Goal: Use online tool/utility: Utilize a website feature to perform a specific function

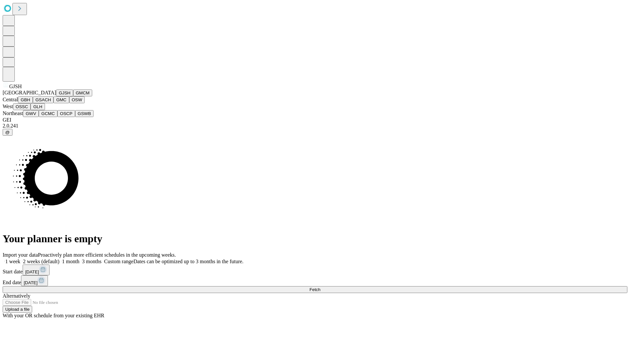
click at [56, 96] on button "GJSH" at bounding box center [64, 93] width 17 height 7
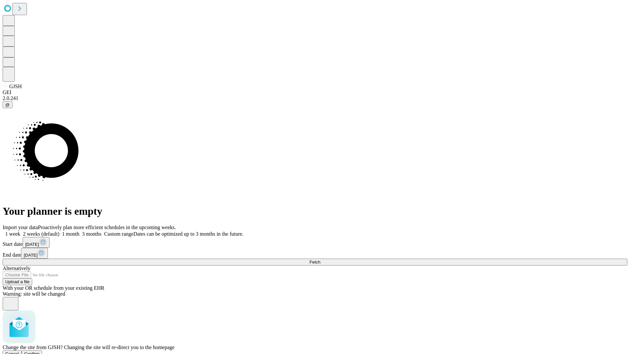
click at [40, 352] on span "Confirm" at bounding box center [31, 354] width 15 height 5
click at [59, 231] on label "2 weeks (default)" at bounding box center [39, 234] width 39 height 6
click at [320, 260] on span "Fetch" at bounding box center [314, 262] width 11 height 5
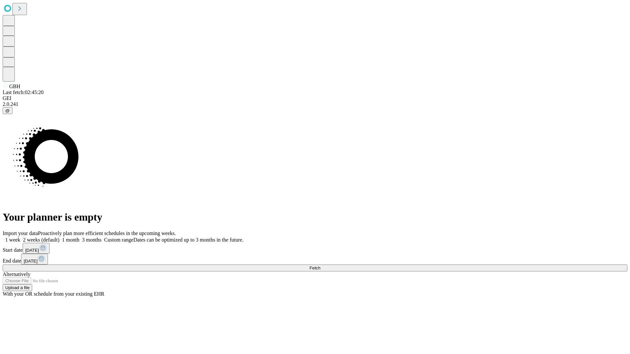
click at [59, 237] on label "2 weeks (default)" at bounding box center [39, 240] width 39 height 6
click at [320, 266] on span "Fetch" at bounding box center [314, 268] width 11 height 5
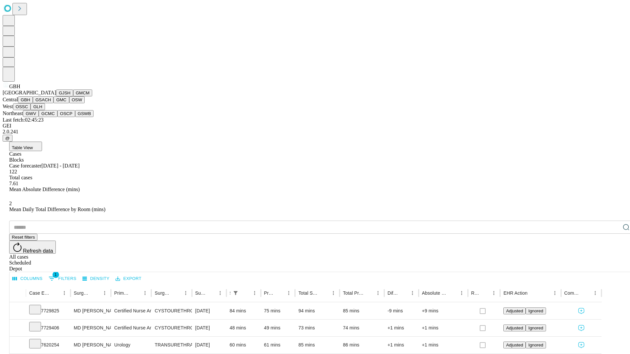
click at [51, 103] on button "GSACH" at bounding box center [43, 99] width 21 height 7
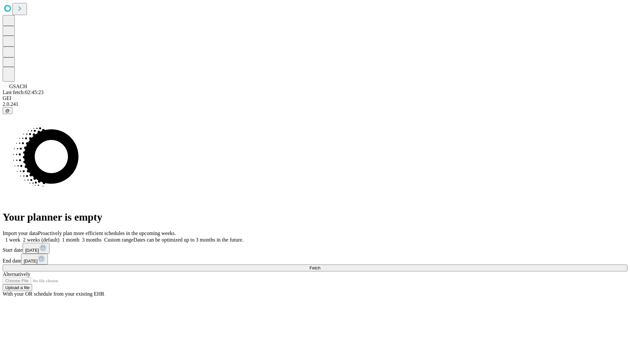
click at [59, 237] on label "2 weeks (default)" at bounding box center [39, 240] width 39 height 6
click at [320, 266] on span "Fetch" at bounding box center [314, 268] width 11 height 5
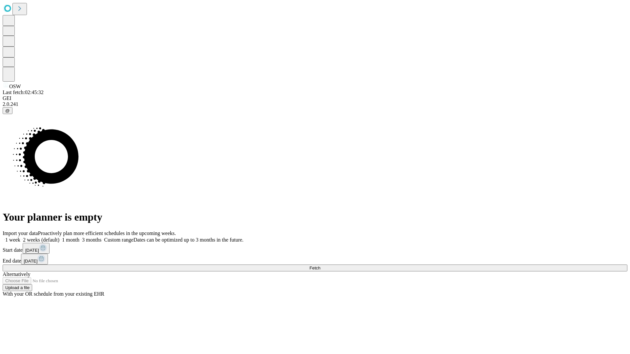
click at [320, 266] on span "Fetch" at bounding box center [314, 268] width 11 height 5
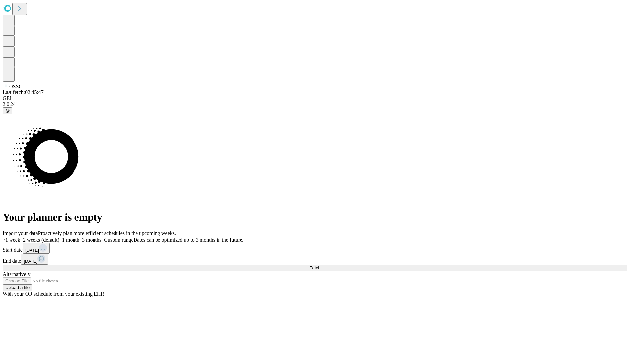
click at [320, 266] on span "Fetch" at bounding box center [314, 268] width 11 height 5
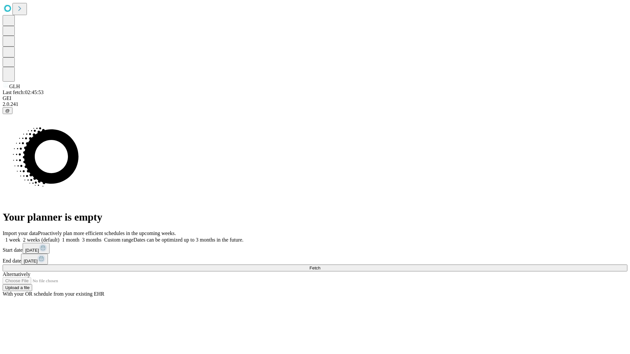
click at [59, 237] on label "2 weeks (default)" at bounding box center [39, 240] width 39 height 6
click at [320, 266] on span "Fetch" at bounding box center [314, 268] width 11 height 5
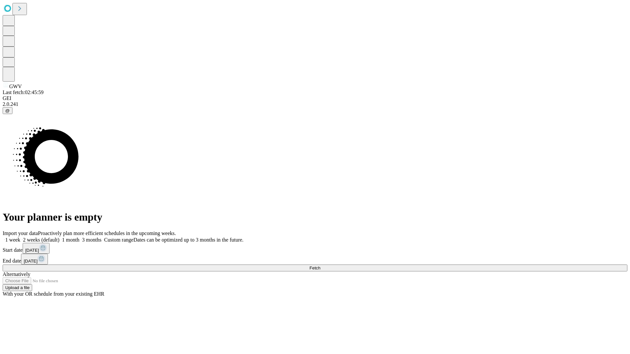
click at [59, 237] on label "2 weeks (default)" at bounding box center [39, 240] width 39 height 6
click at [320, 266] on span "Fetch" at bounding box center [314, 268] width 11 height 5
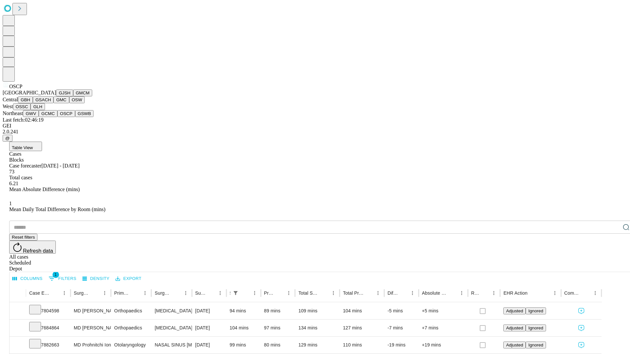
click at [75, 117] on button "GSWB" at bounding box center [84, 113] width 19 height 7
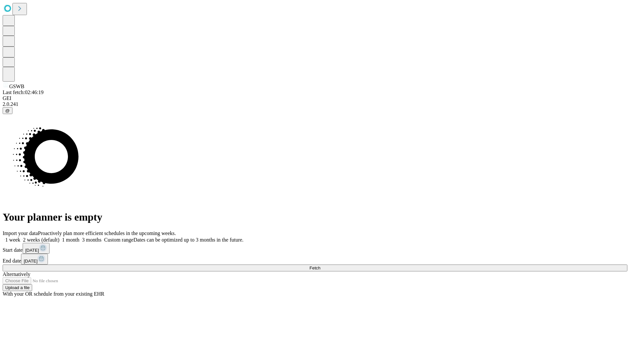
click at [59, 237] on label "2 weeks (default)" at bounding box center [39, 240] width 39 height 6
click at [320, 266] on span "Fetch" at bounding box center [314, 268] width 11 height 5
